Goal: Check status

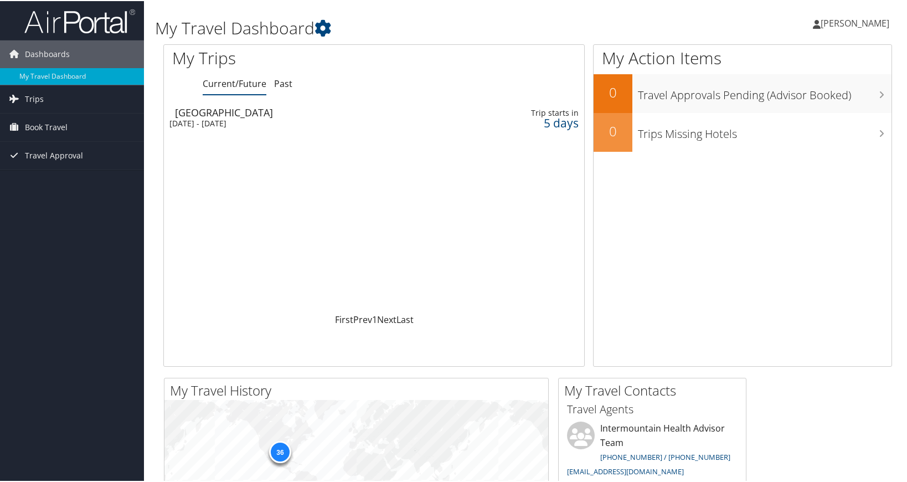
click at [212, 112] on div "Salt Lake City" at bounding box center [308, 111] width 266 height 10
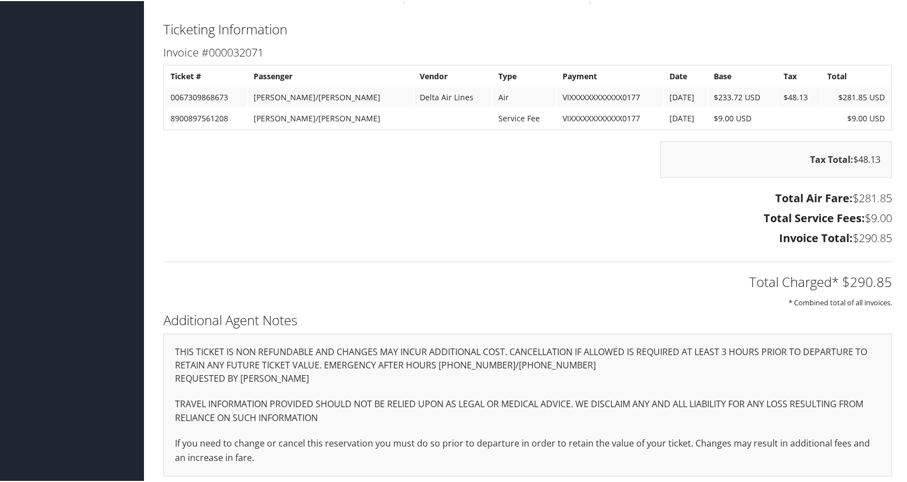
scroll to position [1233, 0]
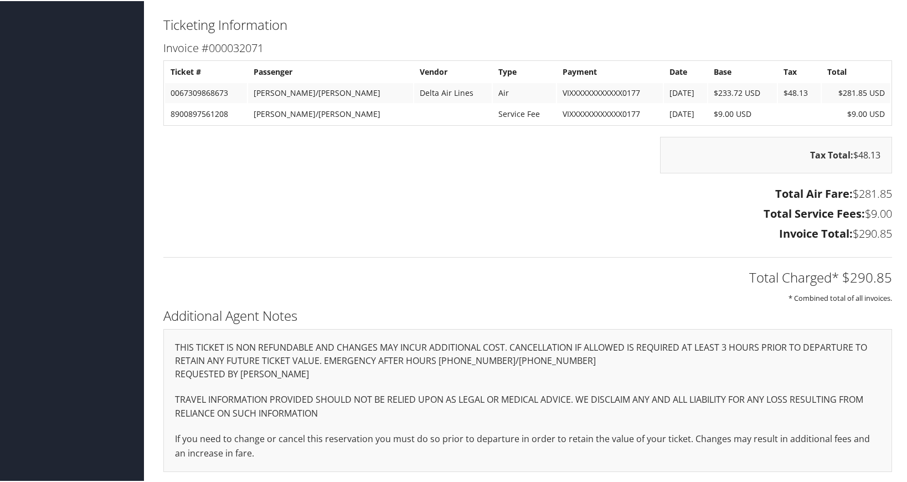
drag, startPoint x: 889, startPoint y: 210, endPoint x: 856, endPoint y: 214, distance: 33.4
click at [856, 214] on div "Total Air Fare: $281.85 Total Service Fees: $9.00 Invoice Total: $290.85" at bounding box center [527, 213] width 745 height 61
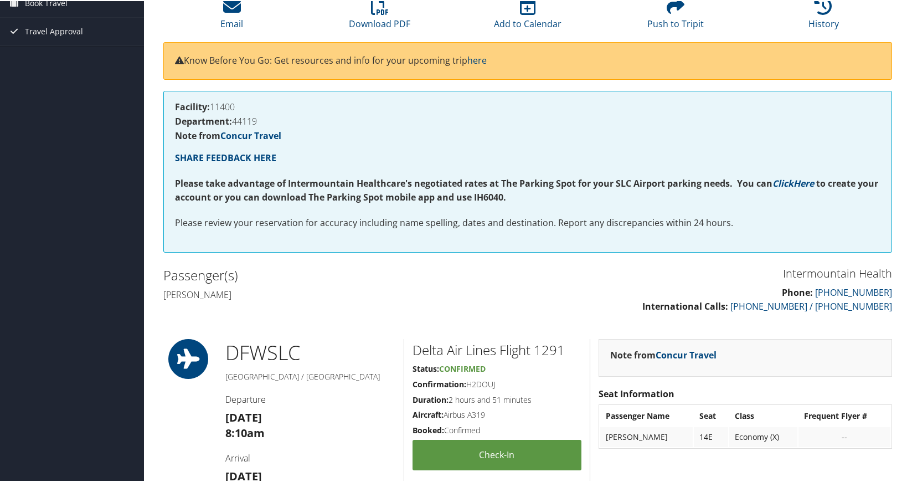
scroll to position [0, 0]
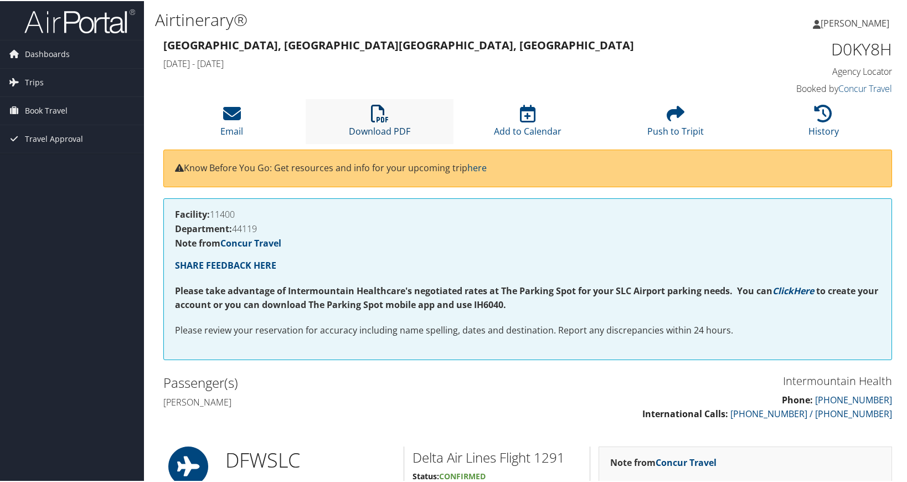
click at [380, 114] on icon at bounding box center [380, 113] width 18 height 18
